Goal: Task Accomplishment & Management: Use online tool/utility

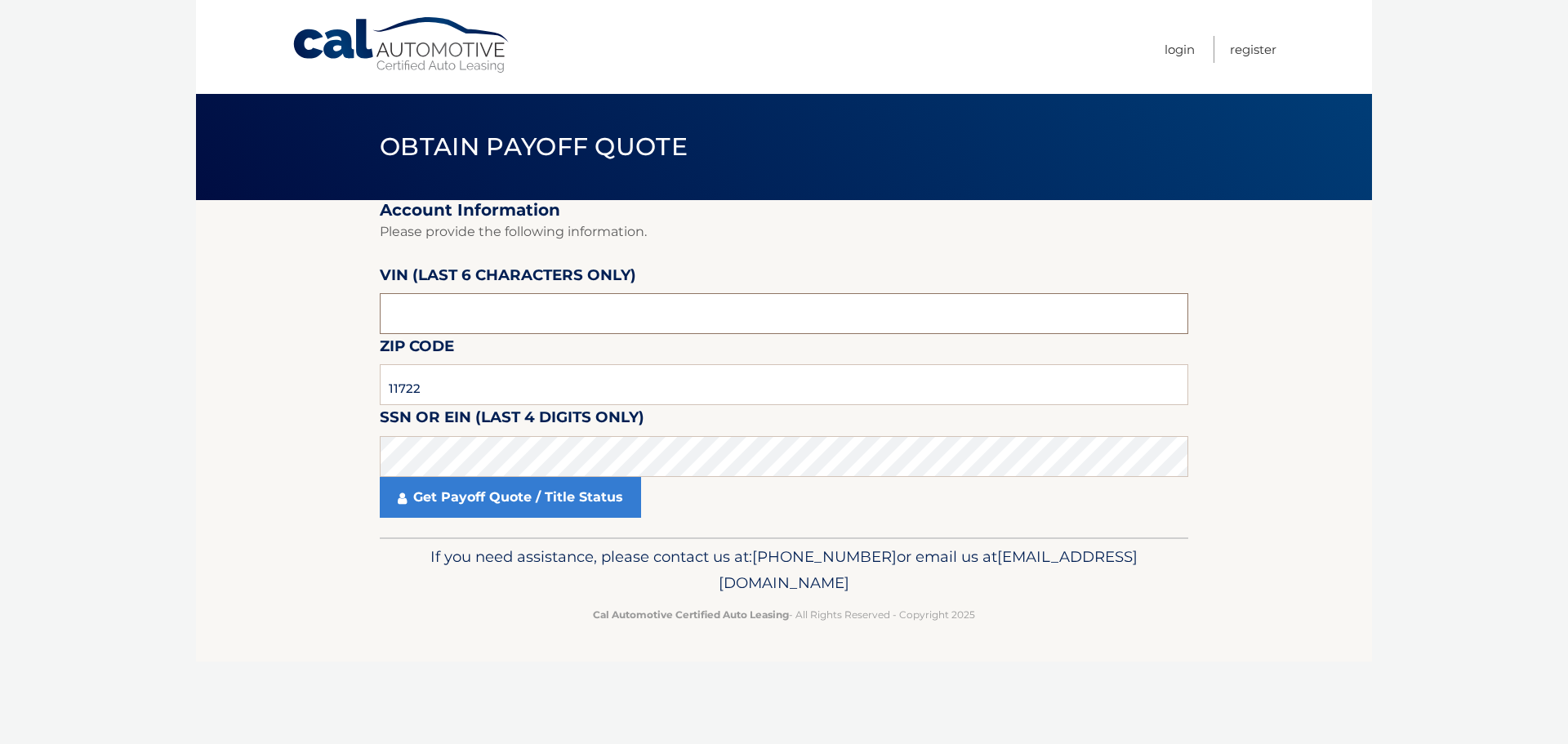
click at [564, 330] on input "text" at bounding box center [784, 314] width 808 height 41
click at [433, 301] on input "text" at bounding box center [784, 314] width 808 height 41
type input "604810"
click button "For Originating Dealer" at bounding box center [0, 0] width 0 height 0
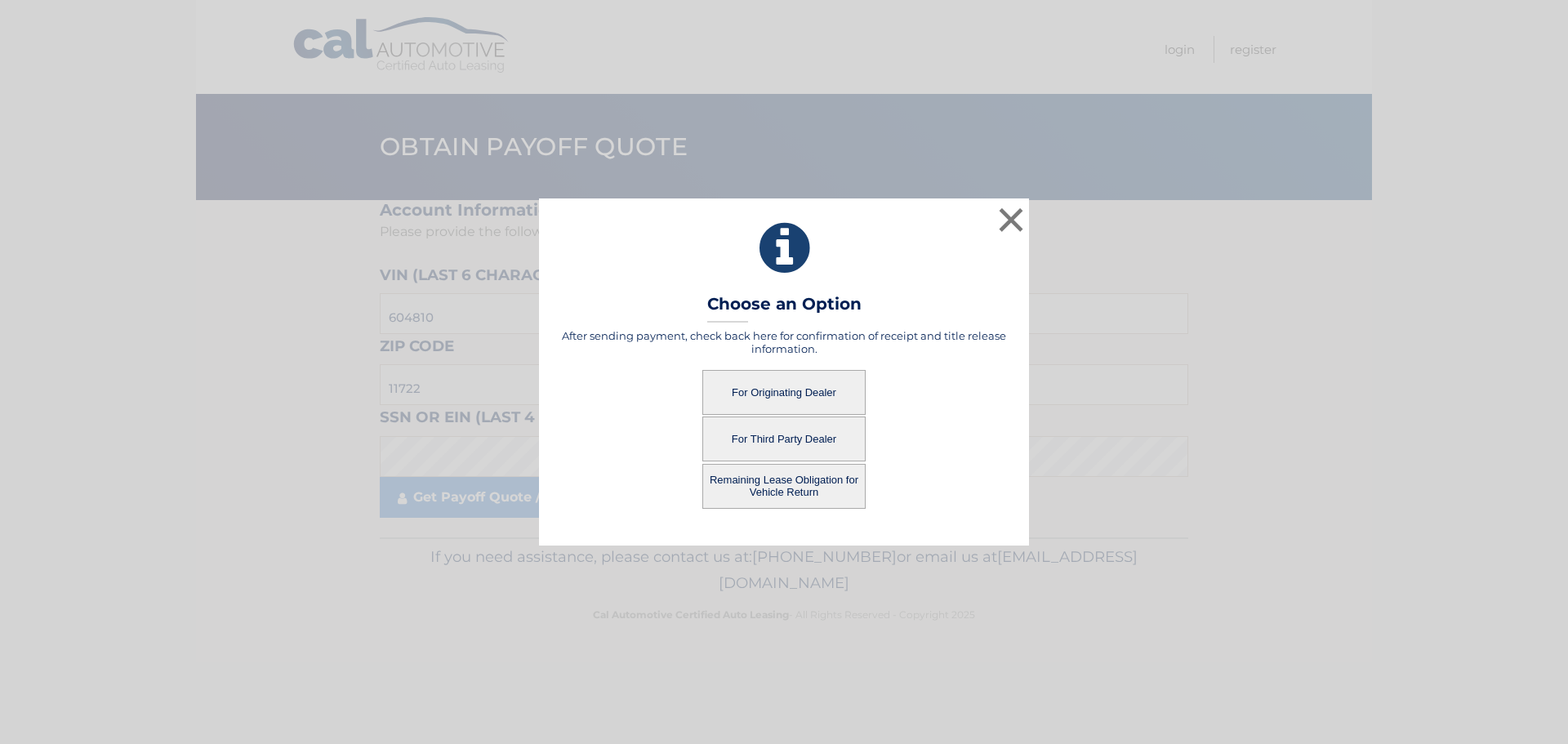
click at [765, 387] on button "For Originating Dealer" at bounding box center [784, 392] width 163 height 45
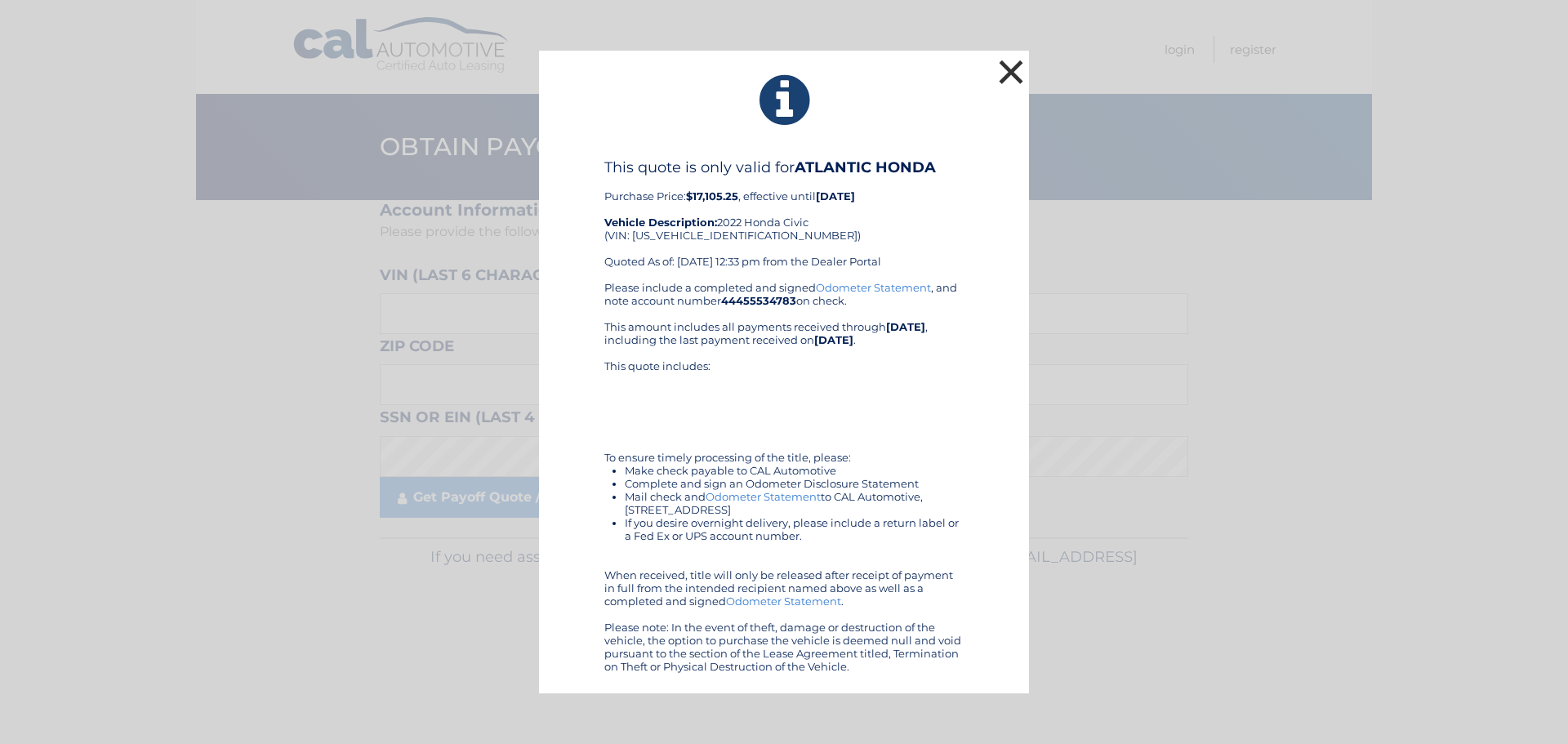
click at [1011, 58] on button "×" at bounding box center [1011, 72] width 33 height 33
